Goal: Obtain resource: Download file/media

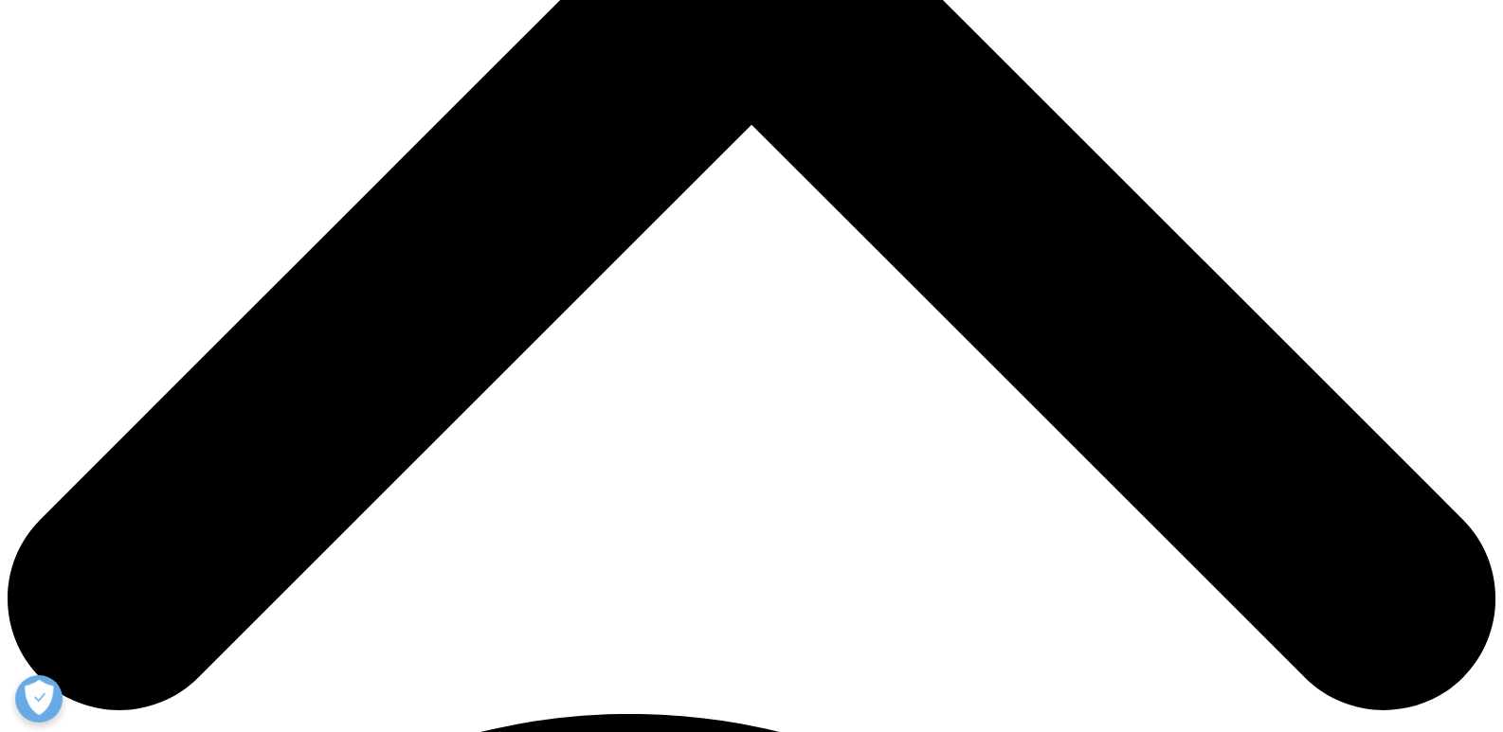
scroll to position [834, 0]
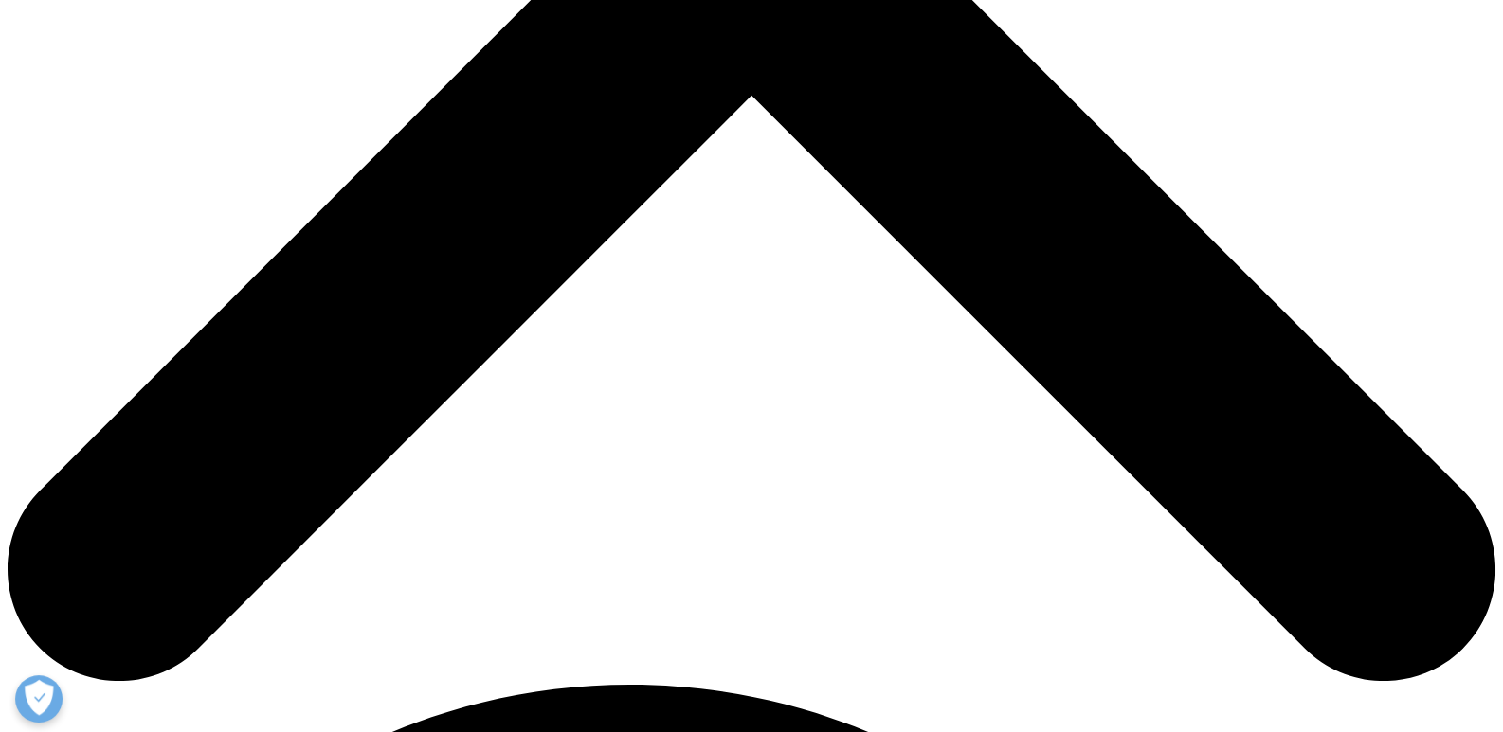
type input "[PERSON_NAME]"
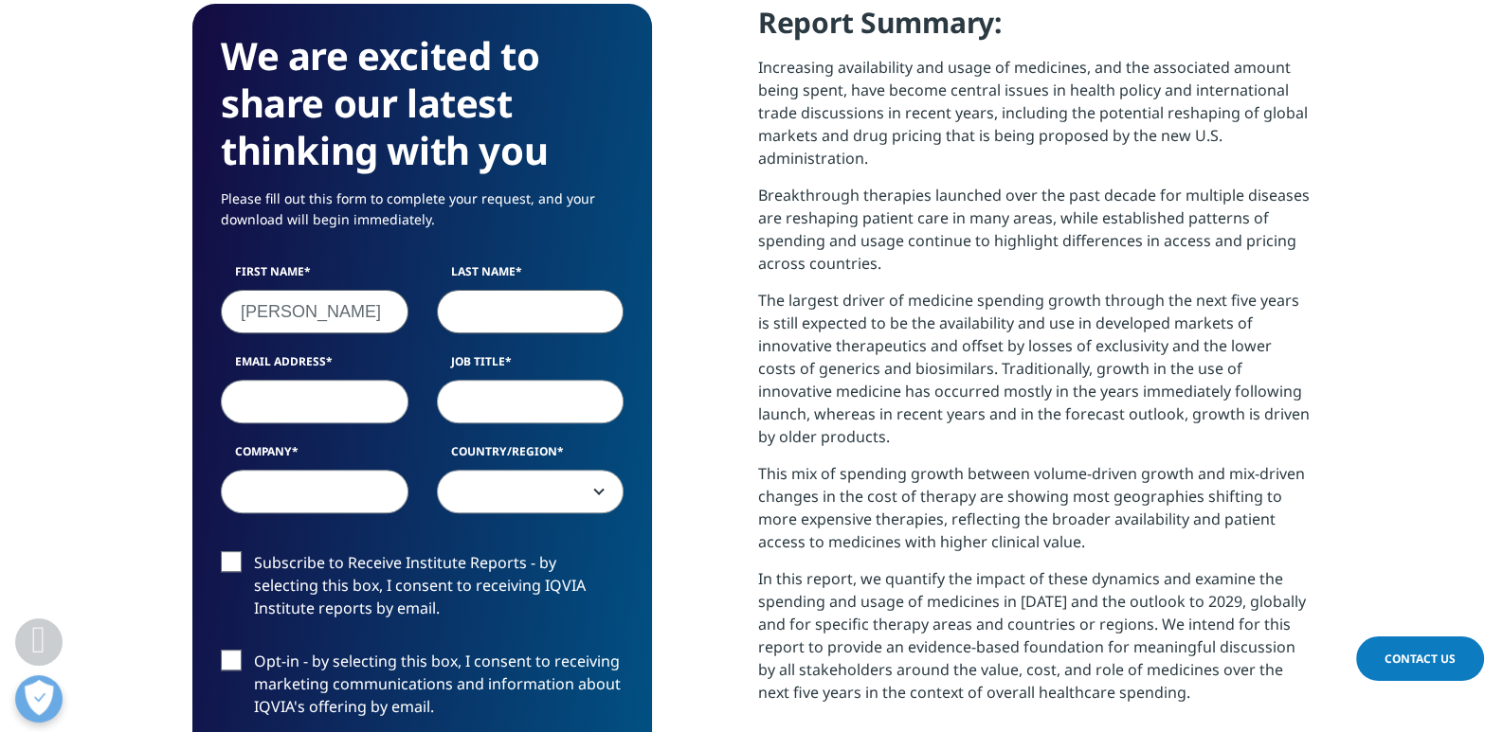
click at [572, 311] on input "Last Name" at bounding box center [531, 312] width 188 height 44
type input "[PERSON_NAME]"
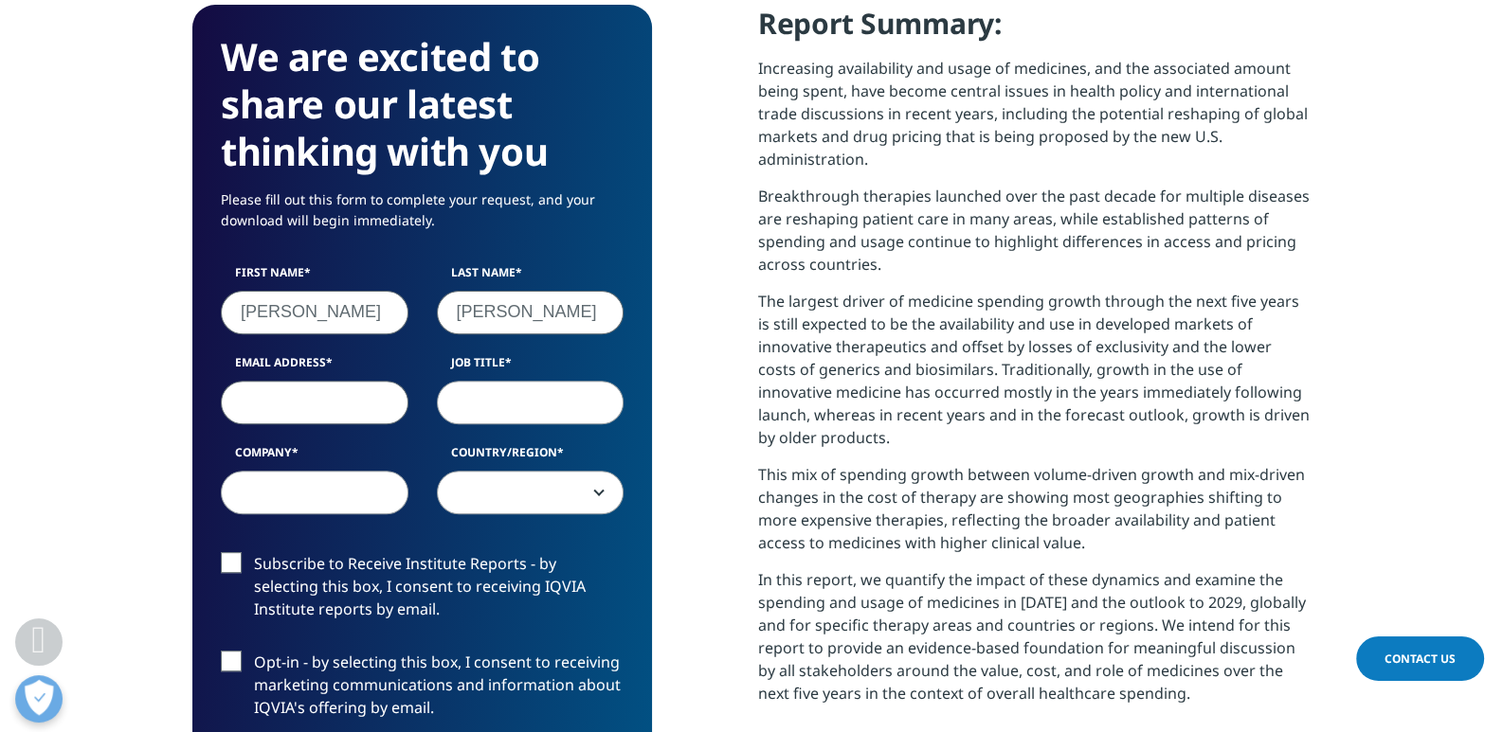
click at [277, 388] on input "Email Address" at bounding box center [315, 402] width 188 height 44
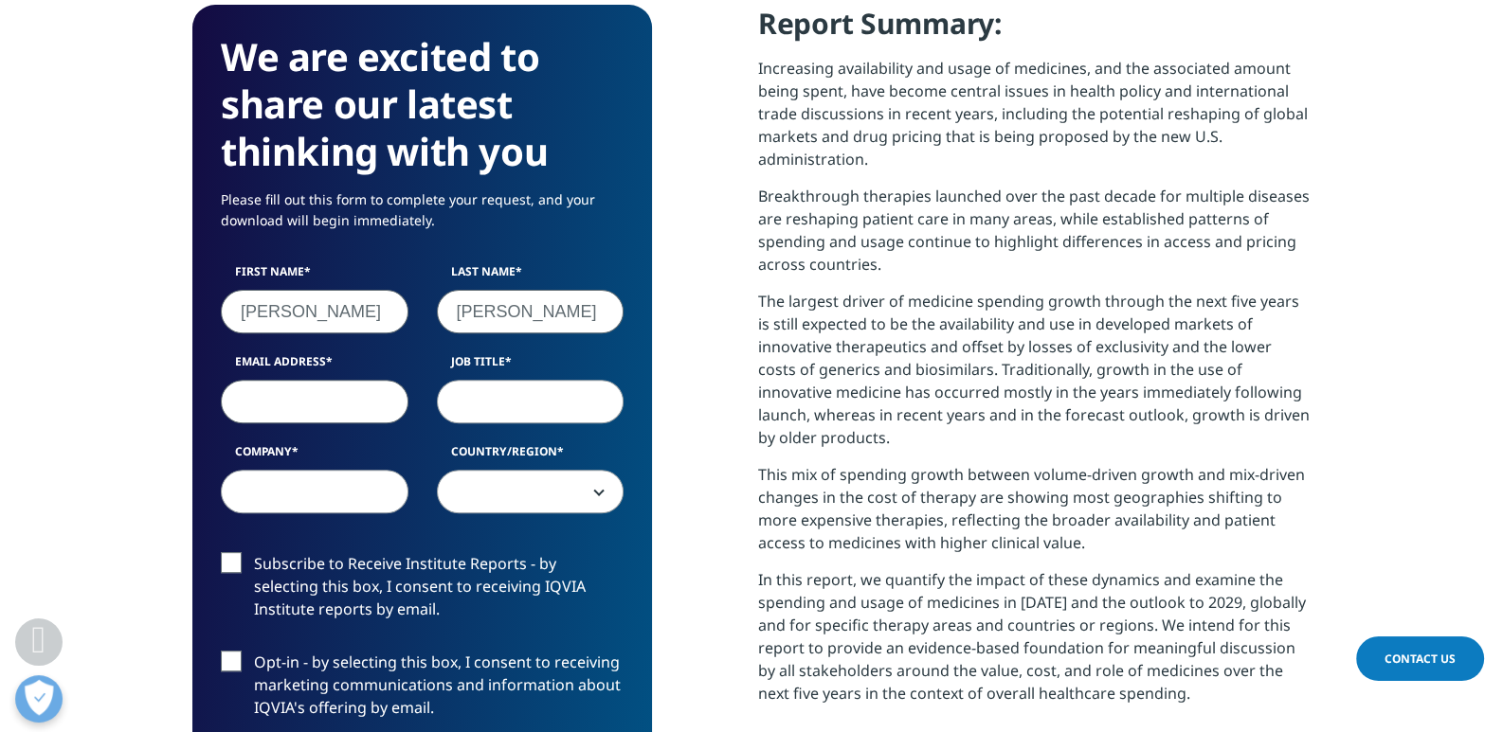
click at [277, 388] on input "Email Address" at bounding box center [315, 402] width 188 height 44
type input "[EMAIL_ADDRESS][DOMAIN_NAME]"
click at [577, 407] on input "Job Title" at bounding box center [531, 402] width 188 height 44
click at [576, 407] on input "Job Title" at bounding box center [531, 402] width 188 height 44
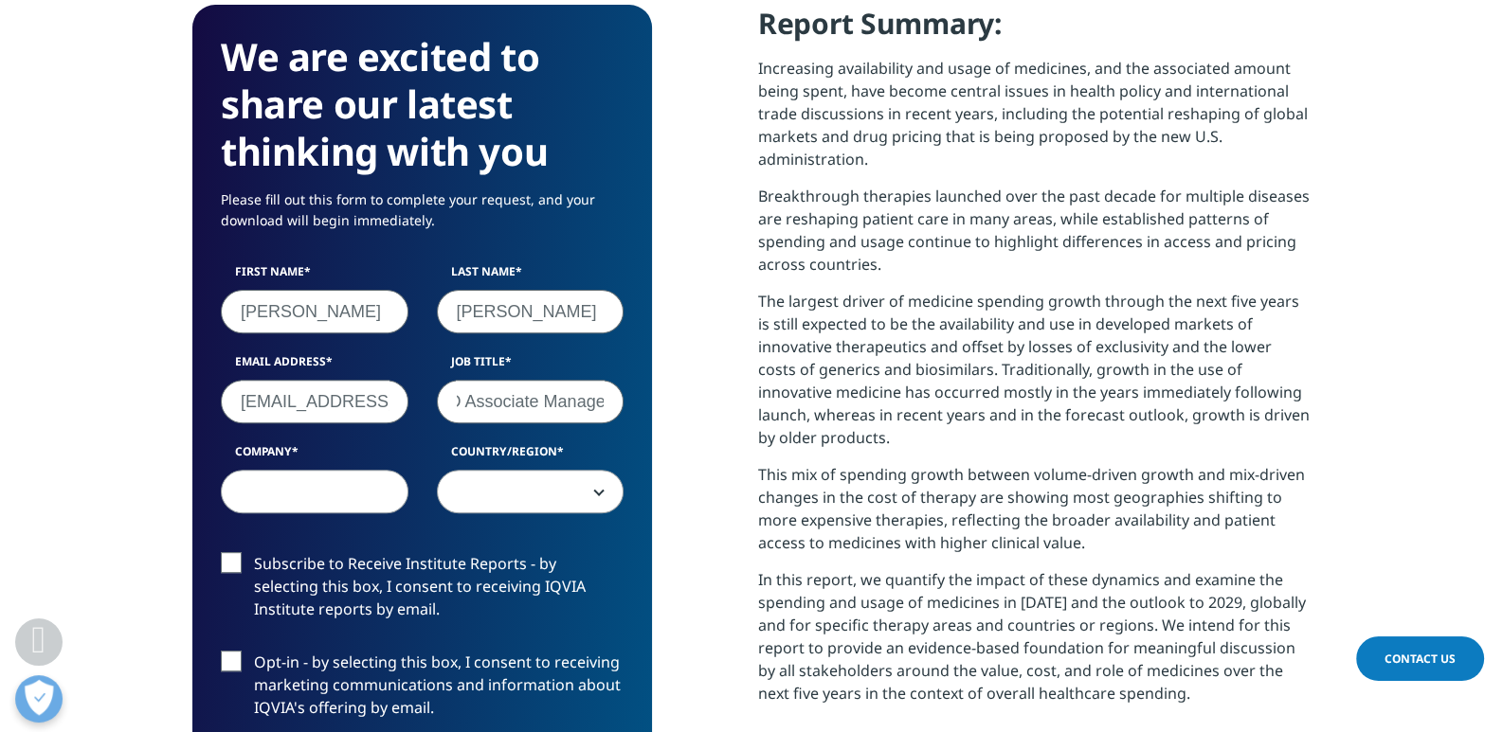
type input "BD Associate Manager"
click at [288, 495] on input "Company" at bounding box center [315, 492] width 188 height 44
type input "TSH Biopharm"
click at [590, 485] on span at bounding box center [531, 493] width 186 height 44
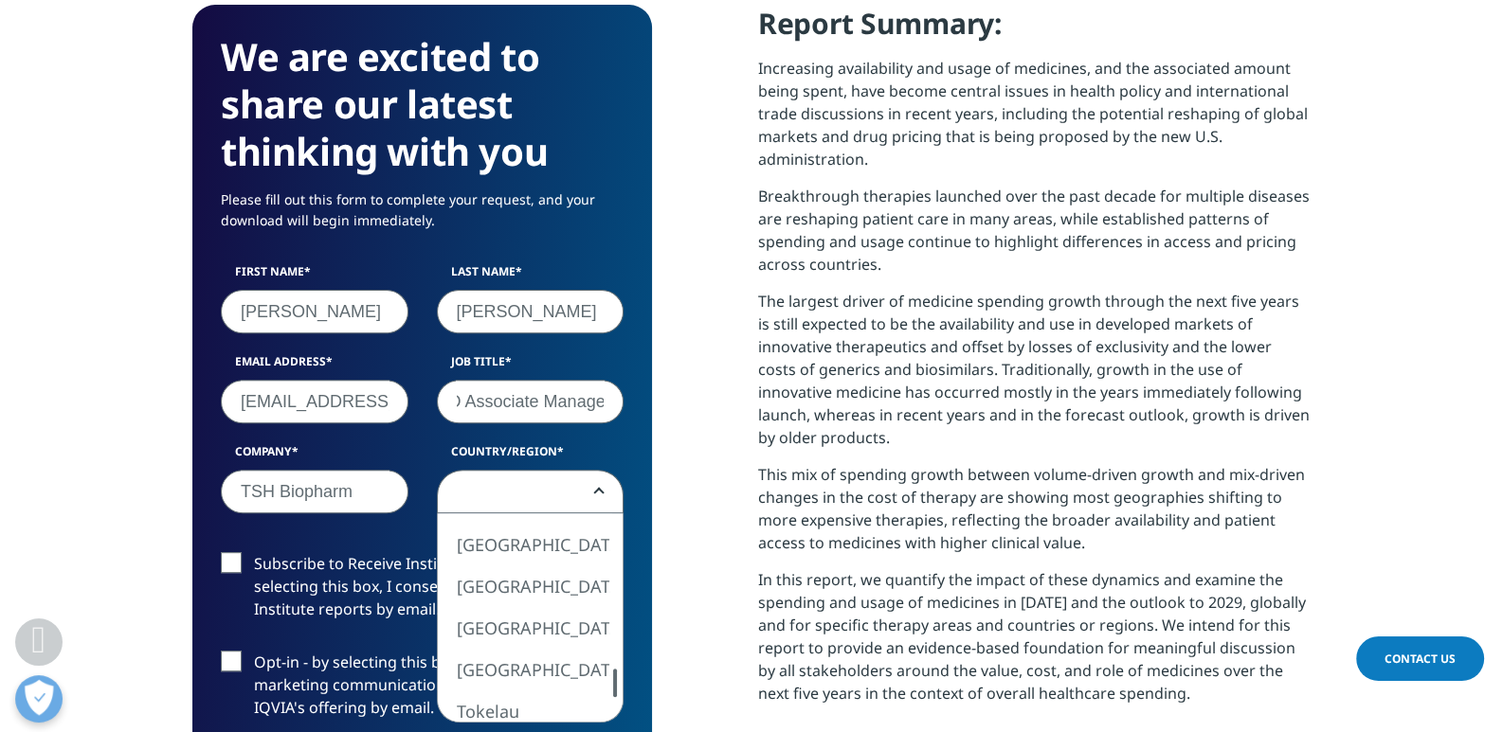
select select "[GEOGRAPHIC_DATA]"
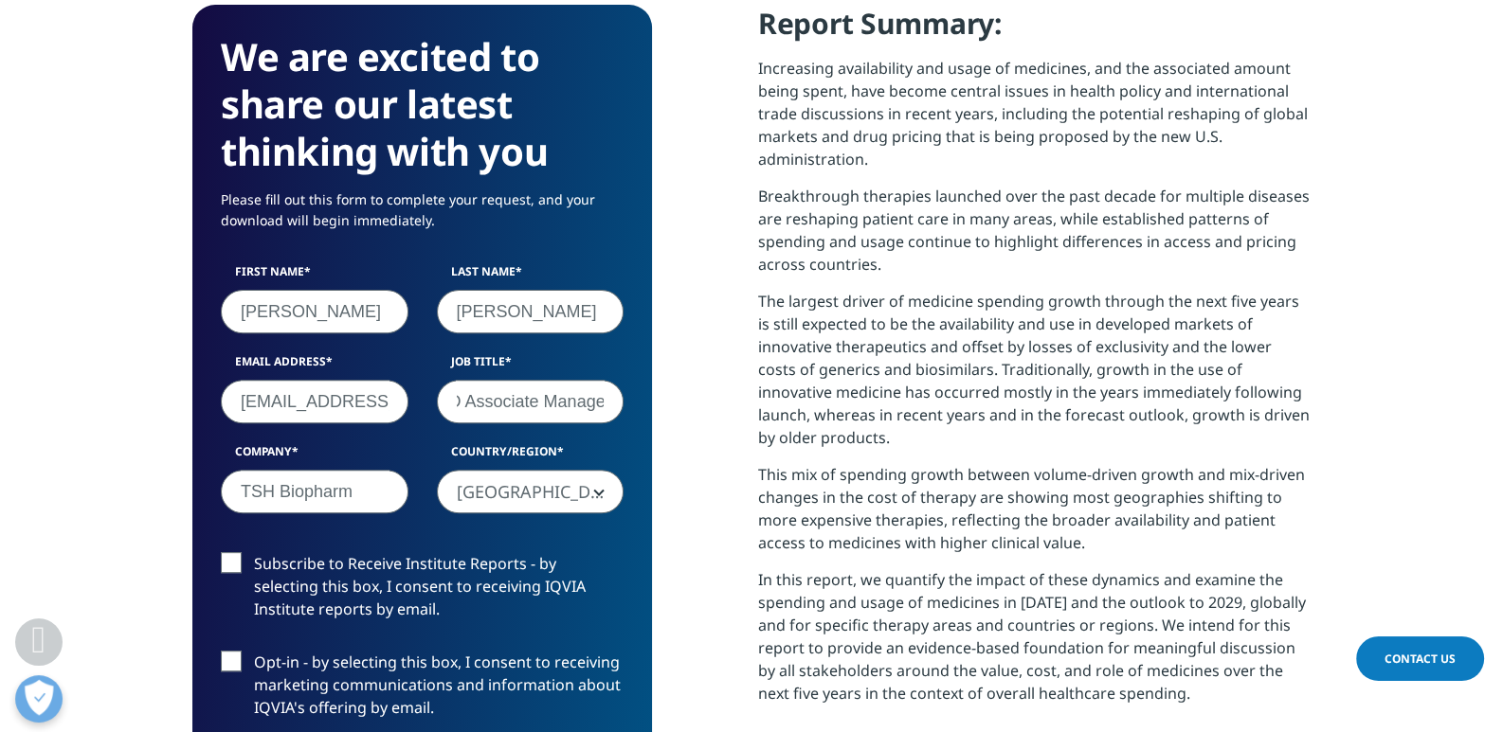
click at [655, 443] on div "We are excited to share our latest thinking with you Please fill out this form …" at bounding box center [751, 528] width 1118 height 1047
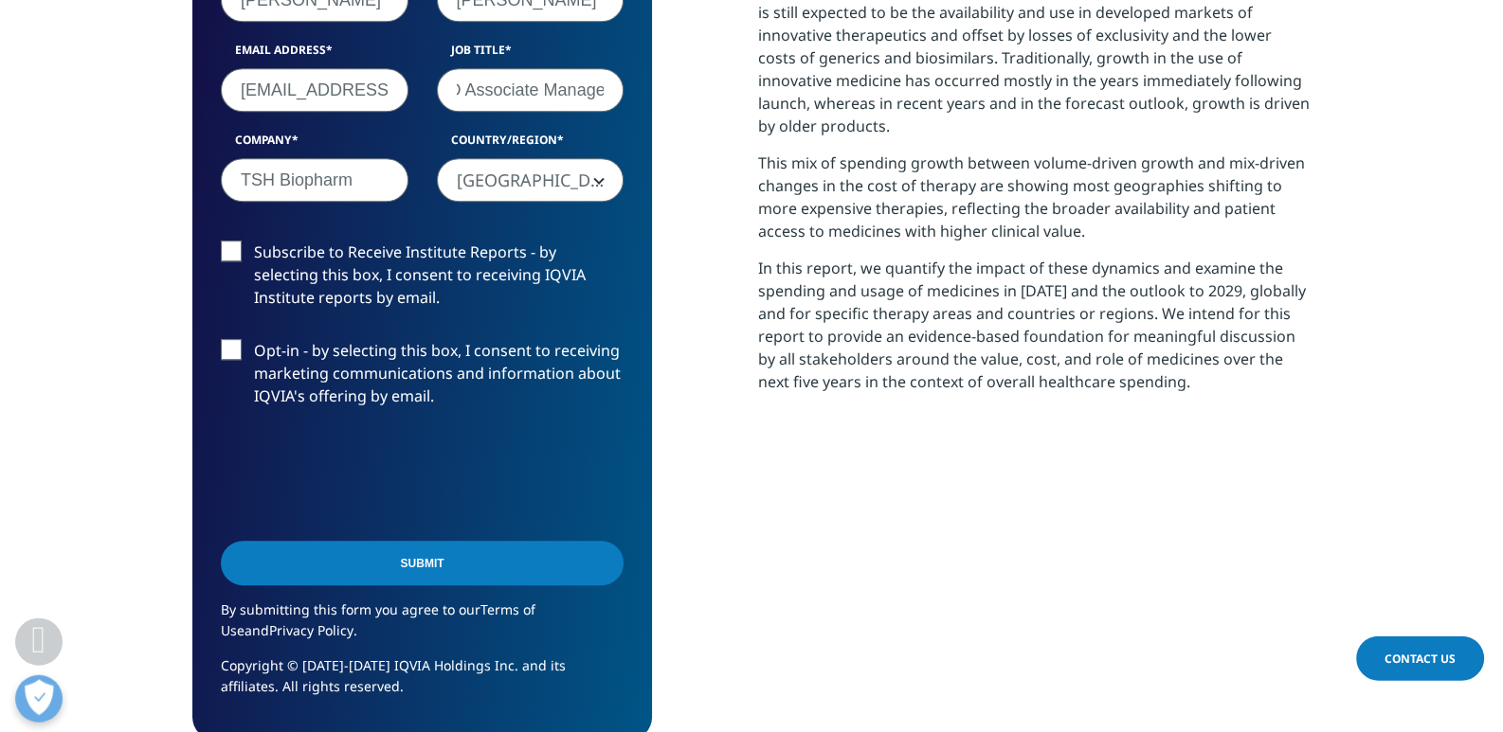
scroll to position [1146, 0]
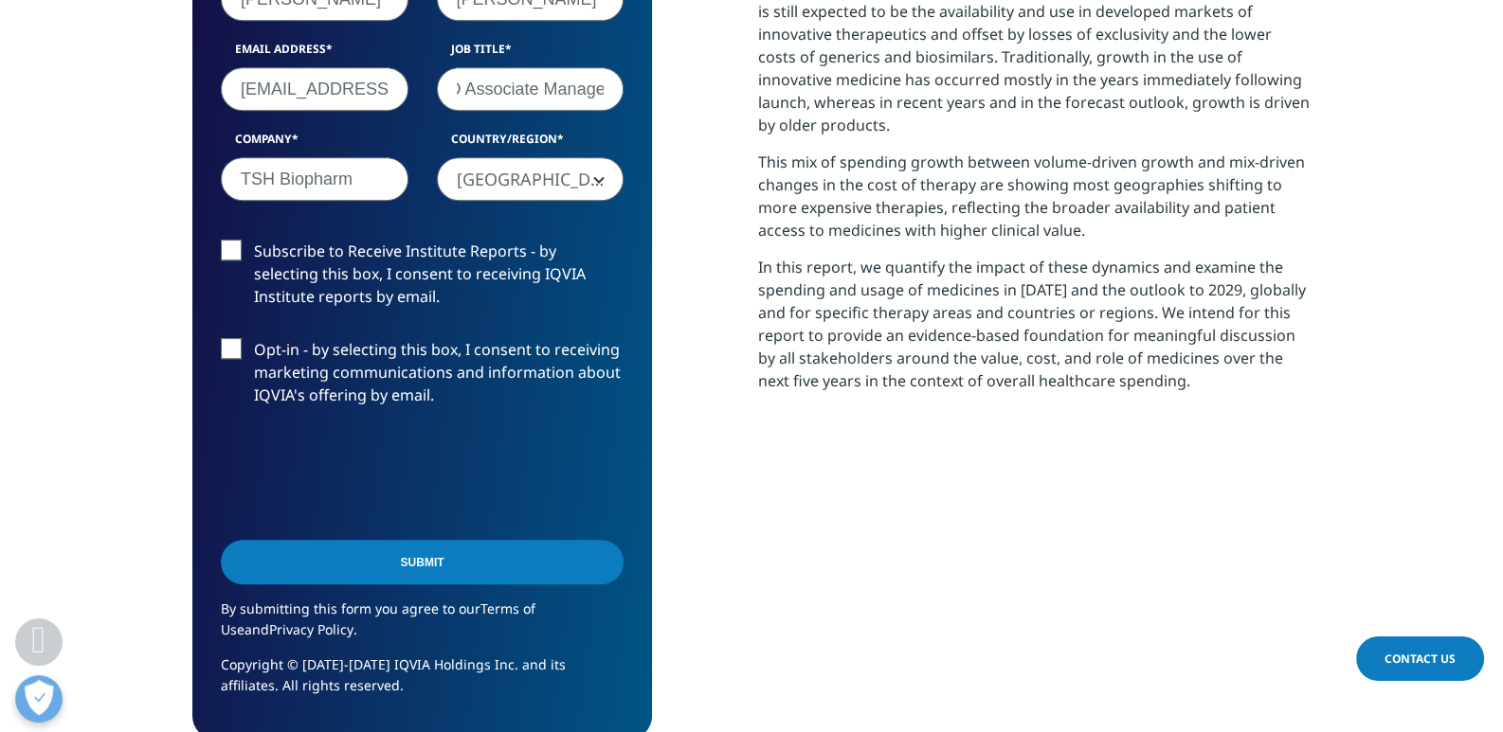
click at [235, 251] on label "Subscribe to Receive Institute Reports - by selecting this box, I consent to re…" at bounding box center [422, 279] width 403 height 79
click at [254, 240] on input "Subscribe to Receive Institute Reports - by selecting this box, I consent to re…" at bounding box center [254, 240] width 0 height 0
click at [474, 567] on input "Submit" at bounding box center [422, 562] width 403 height 45
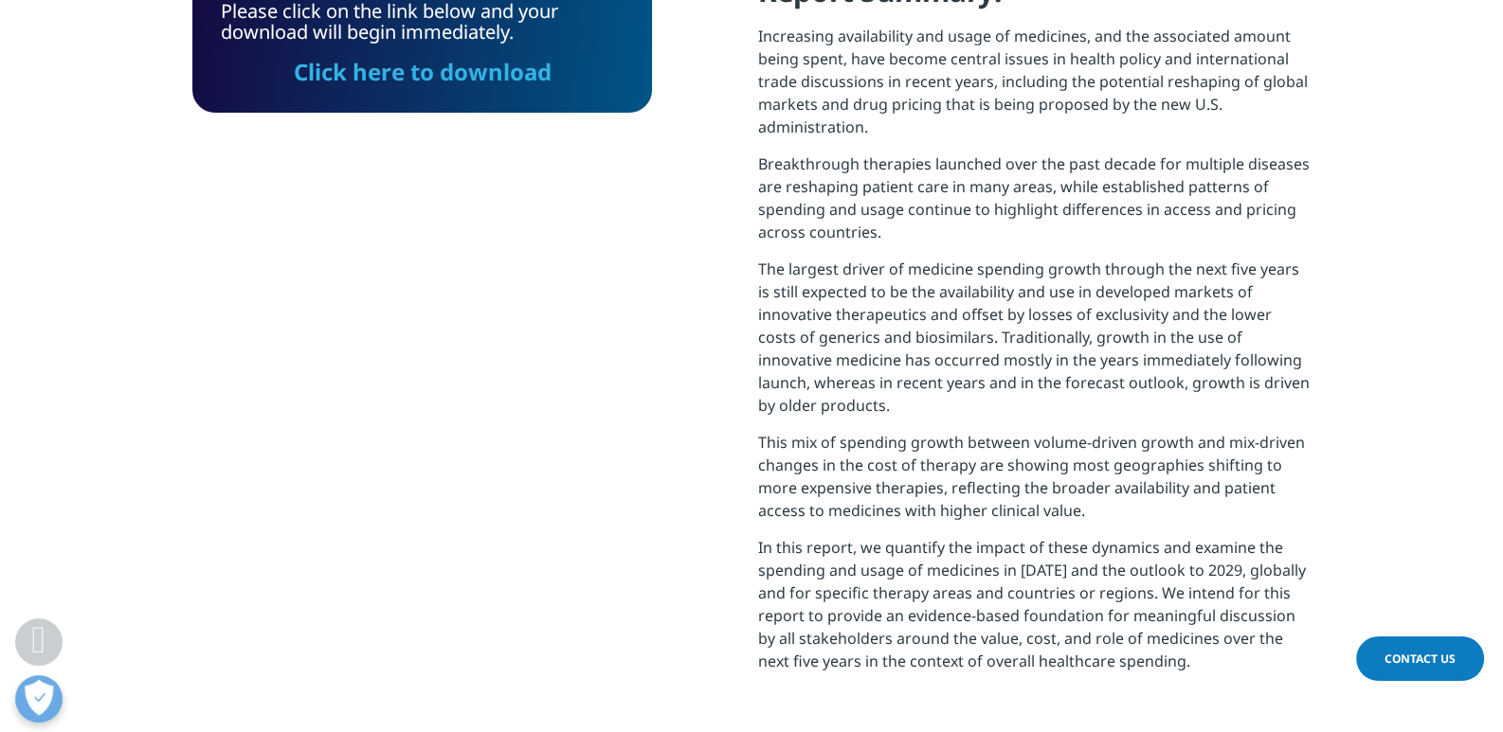
scroll to position [139, 460]
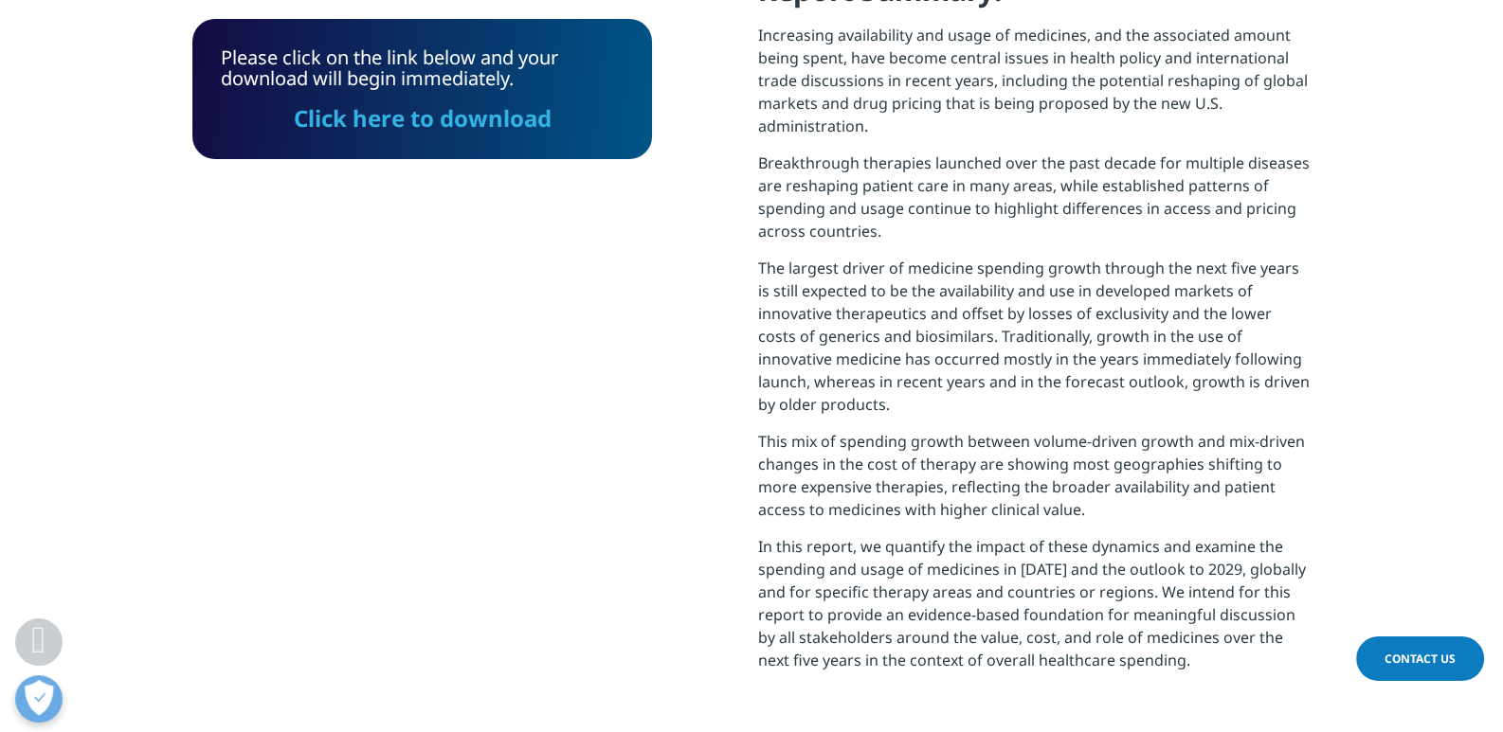
click at [465, 122] on link "Click here to download" at bounding box center [423, 117] width 258 height 31
